Goal: Communication & Community: Answer question/provide support

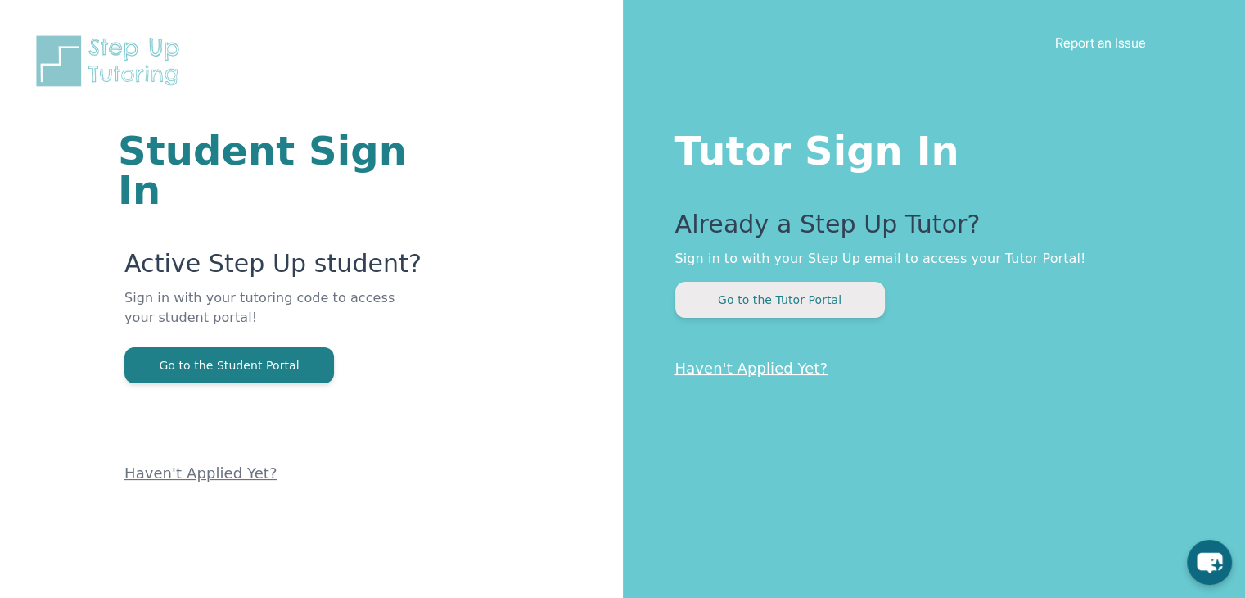
click at [741, 300] on button "Go to the Tutor Portal" at bounding box center [780, 300] width 210 height 36
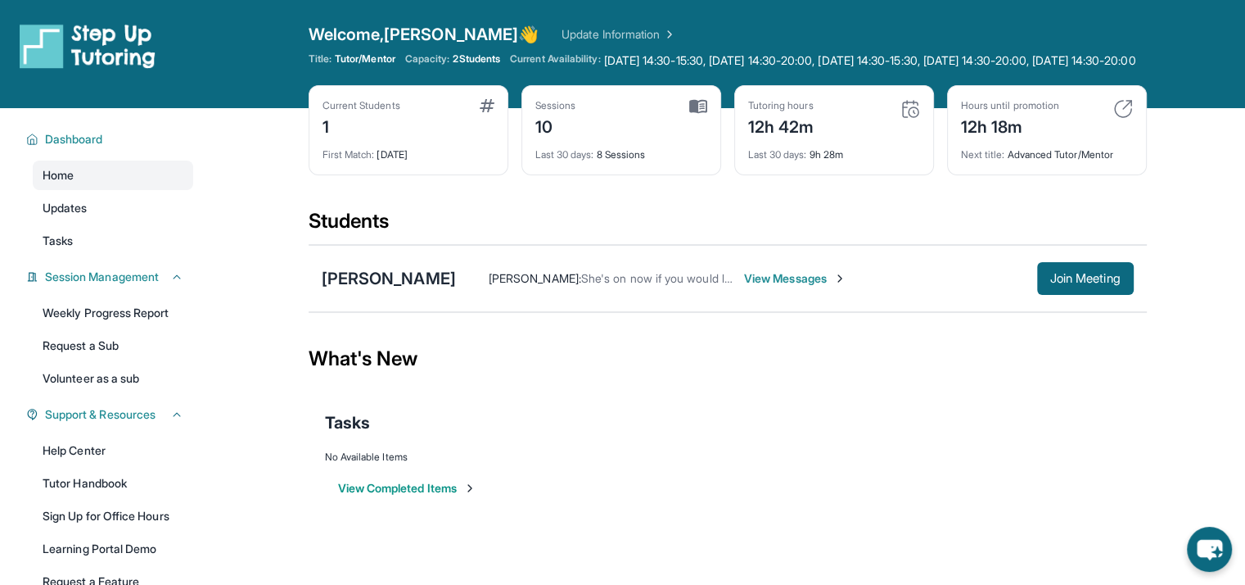
click at [761, 295] on div "[PERSON_NAME] : She's on now if you would like to start earlier View Messages J…" at bounding box center [795, 278] width 678 height 33
click at [764, 287] on span "View Messages" at bounding box center [795, 278] width 102 height 16
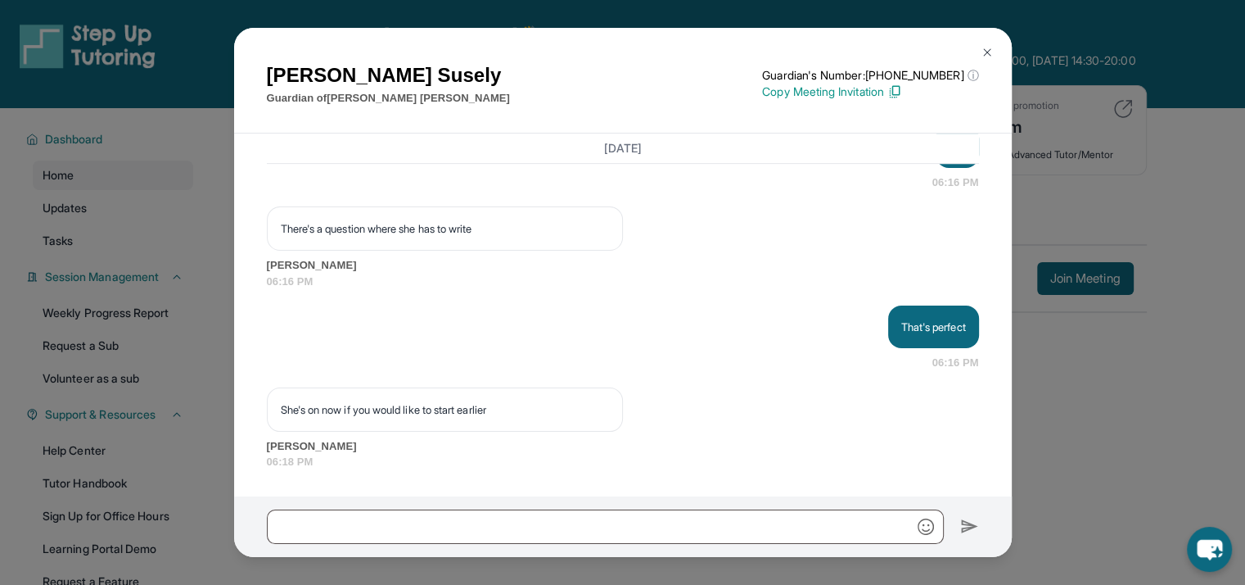
scroll to position [13559, 0]
click at [515, 510] on div at bounding box center [623, 526] width 778 height 61
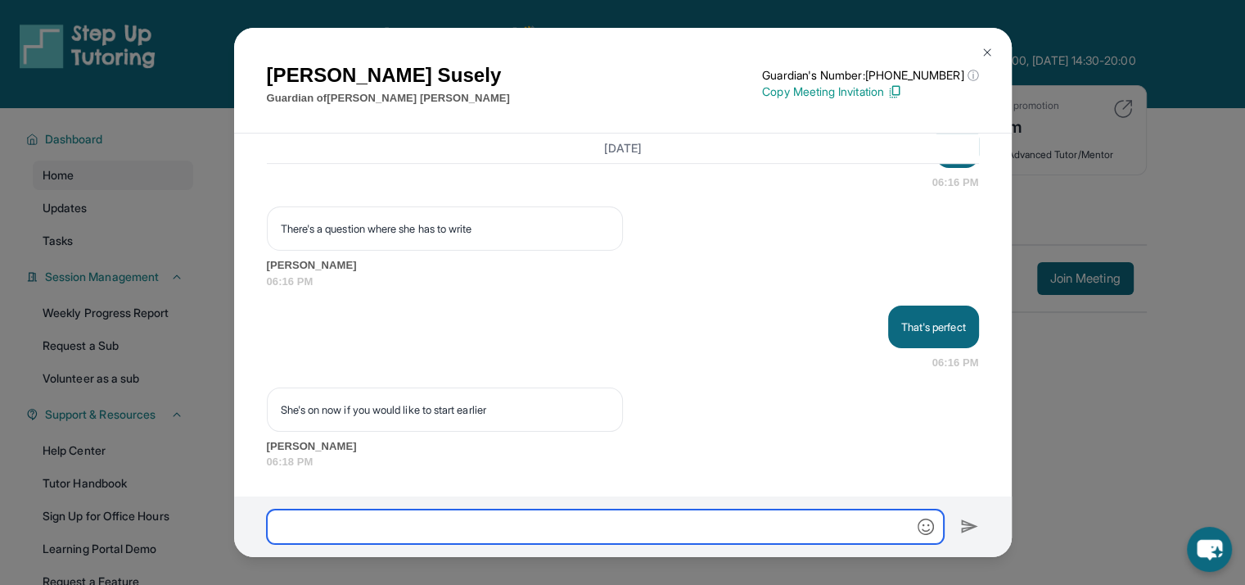
click at [517, 522] on input "text" at bounding box center [605, 526] width 677 height 34
type input "**********"
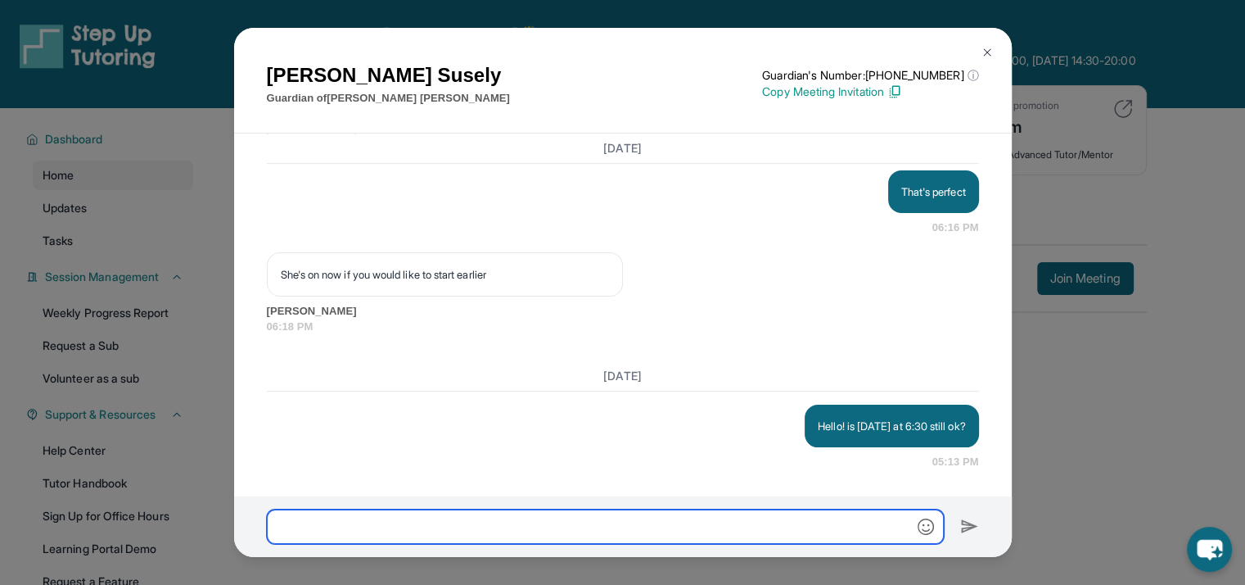
scroll to position [13693, 0]
